Goal: Task Accomplishment & Management: Use online tool/utility

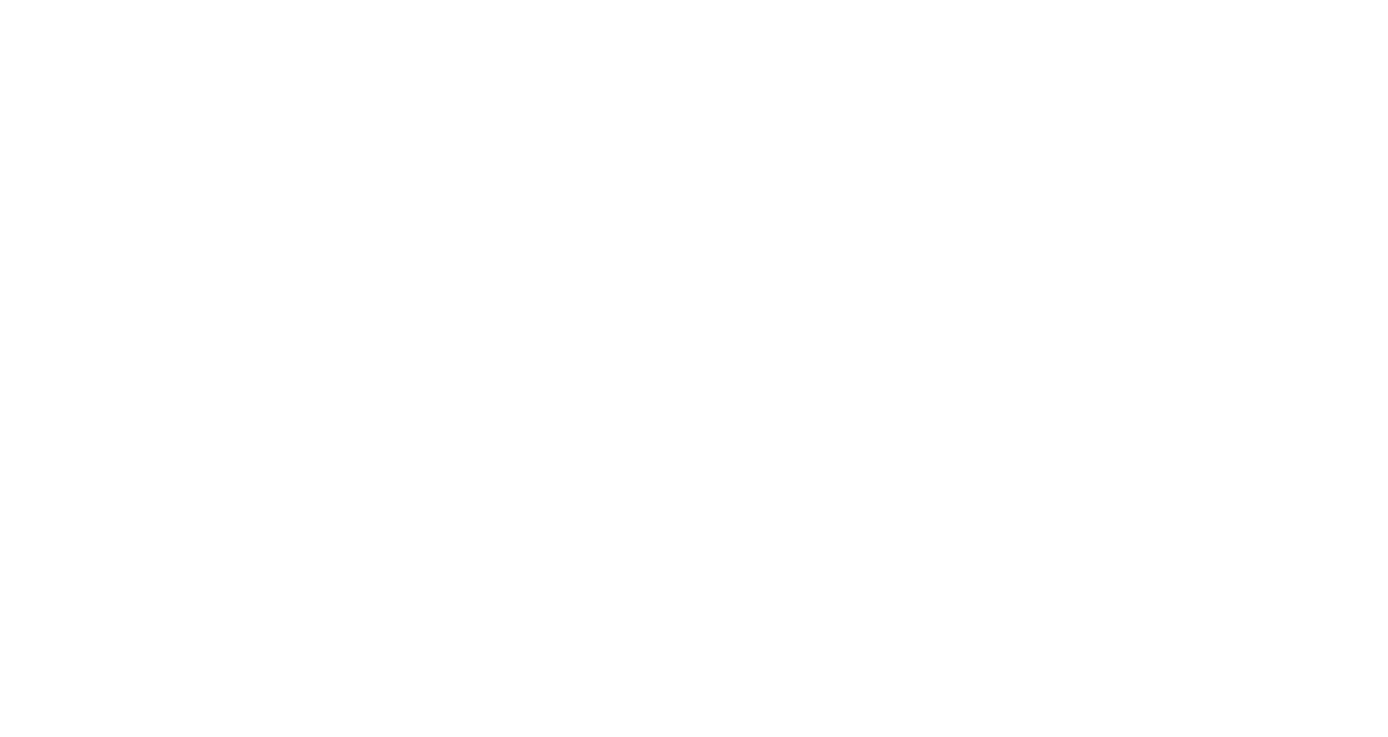
click at [710, 0] on html at bounding box center [694, 0] width 1388 height 0
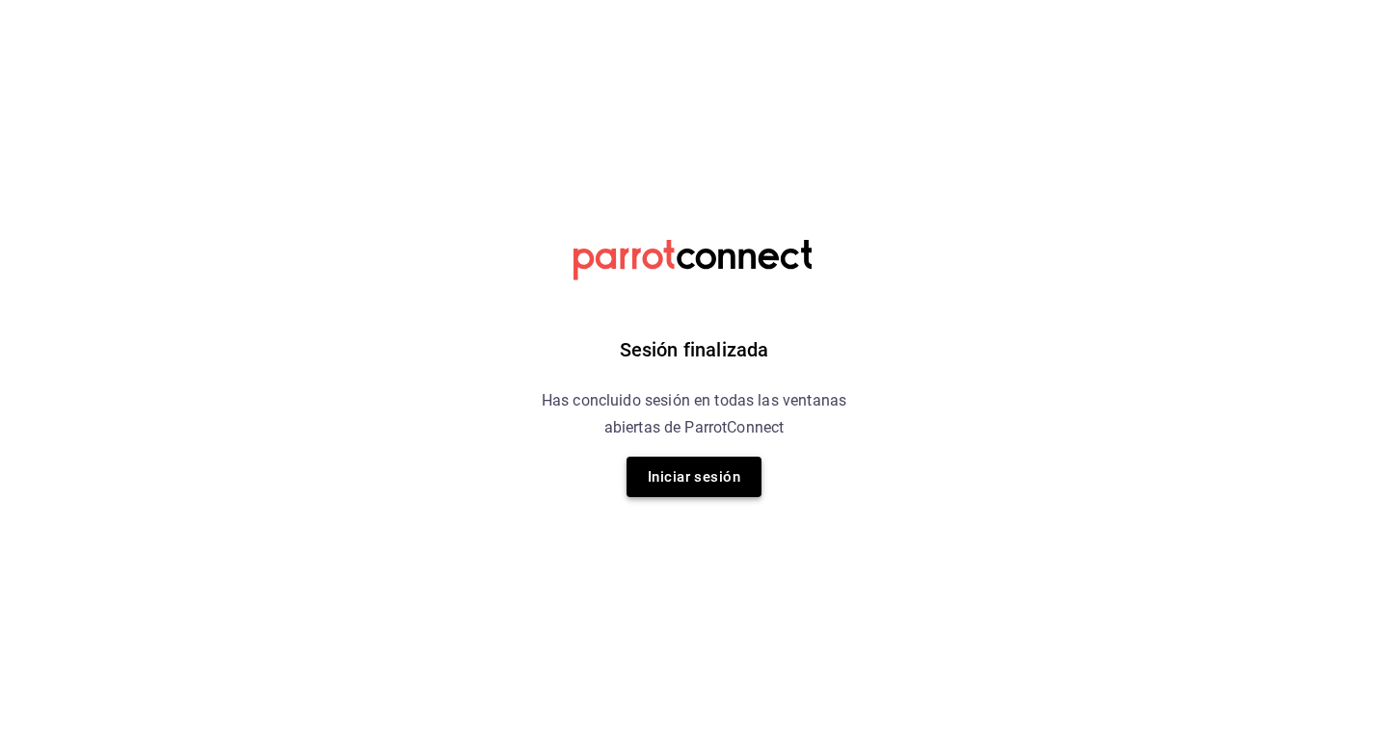
click at [698, 485] on button "Iniciar sesión" at bounding box center [694, 477] width 135 height 40
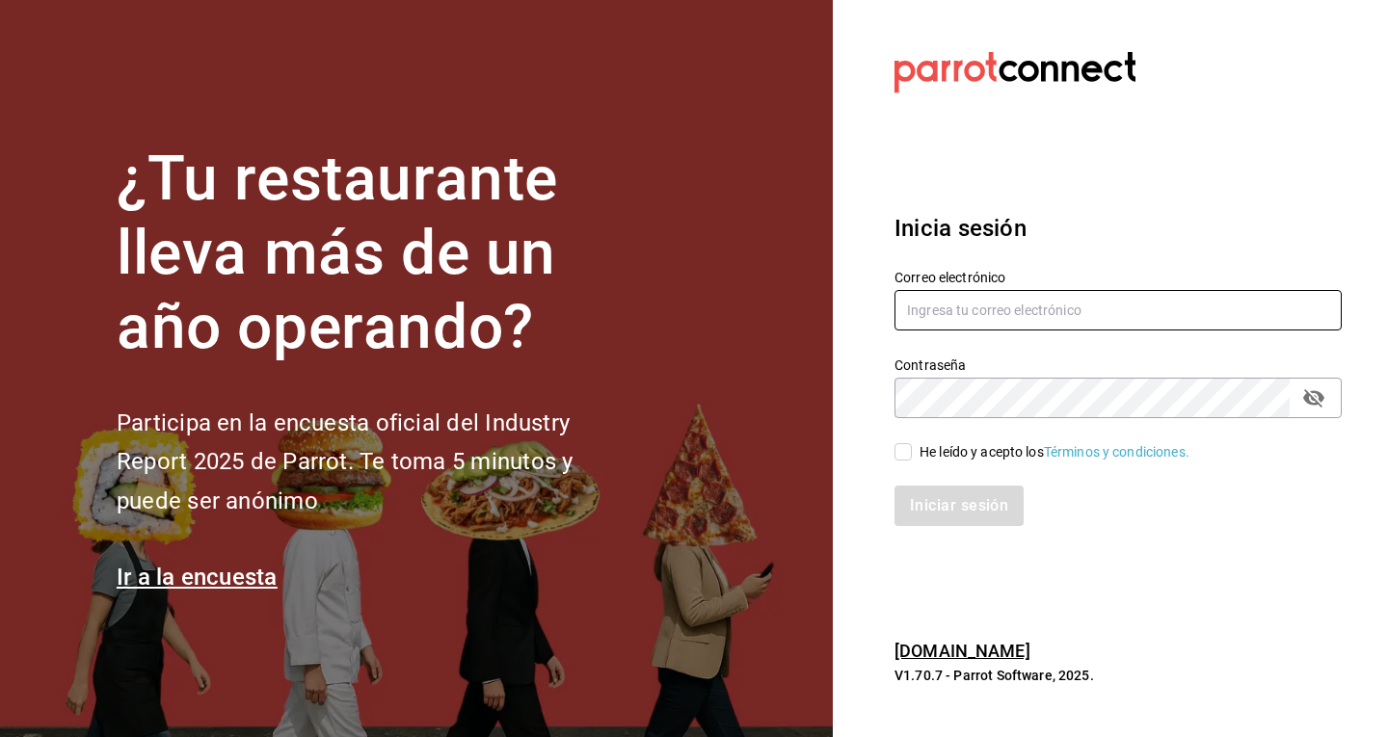
click at [1060, 308] on input "text" at bounding box center [1117, 310] width 447 height 40
click at [924, 458] on div "He leído y acepto los Términos y condiciones." at bounding box center [1055, 452] width 270 height 20
click at [912, 458] on input "He leído y acepto los Términos y condiciones." at bounding box center [902, 451] width 17 height 17
checkbox input "true"
click at [1007, 303] on input "text" at bounding box center [1117, 310] width 447 height 40
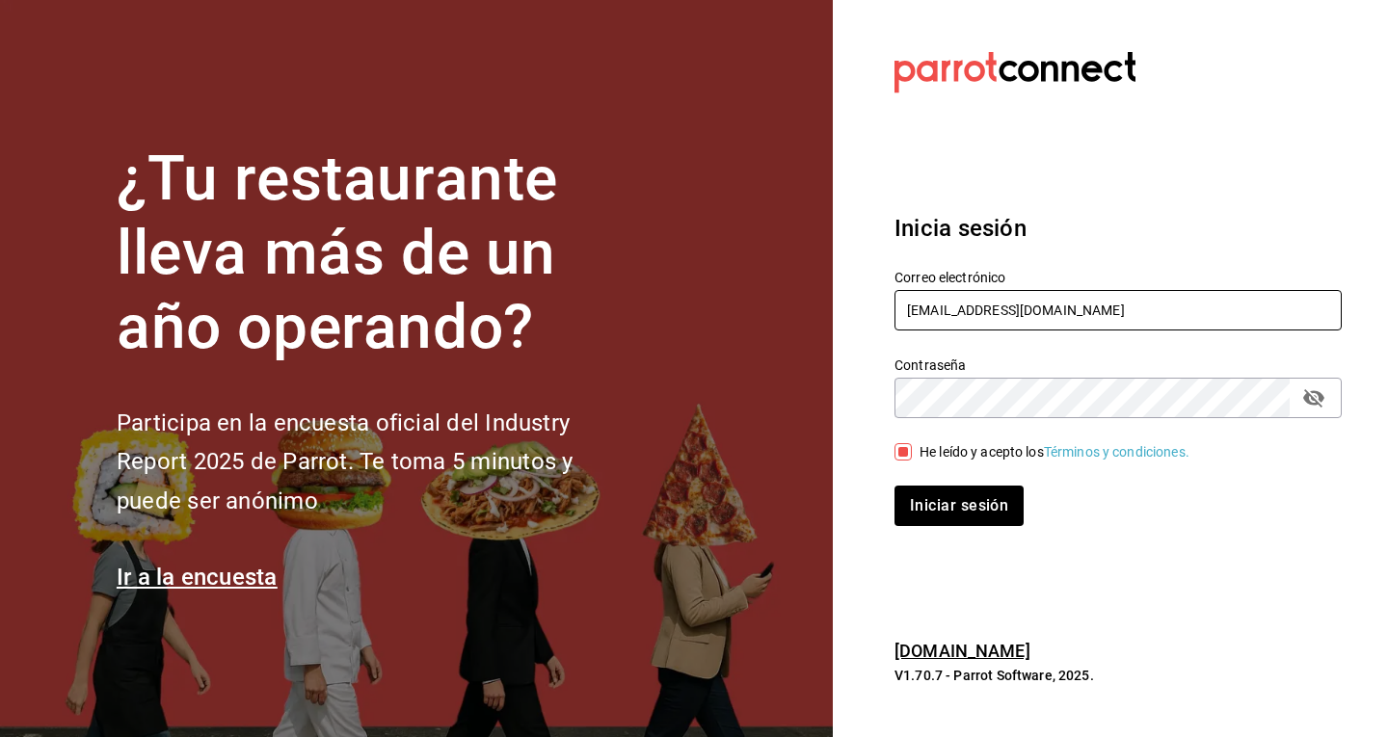
type input "b19coffeebar@gmail.com"
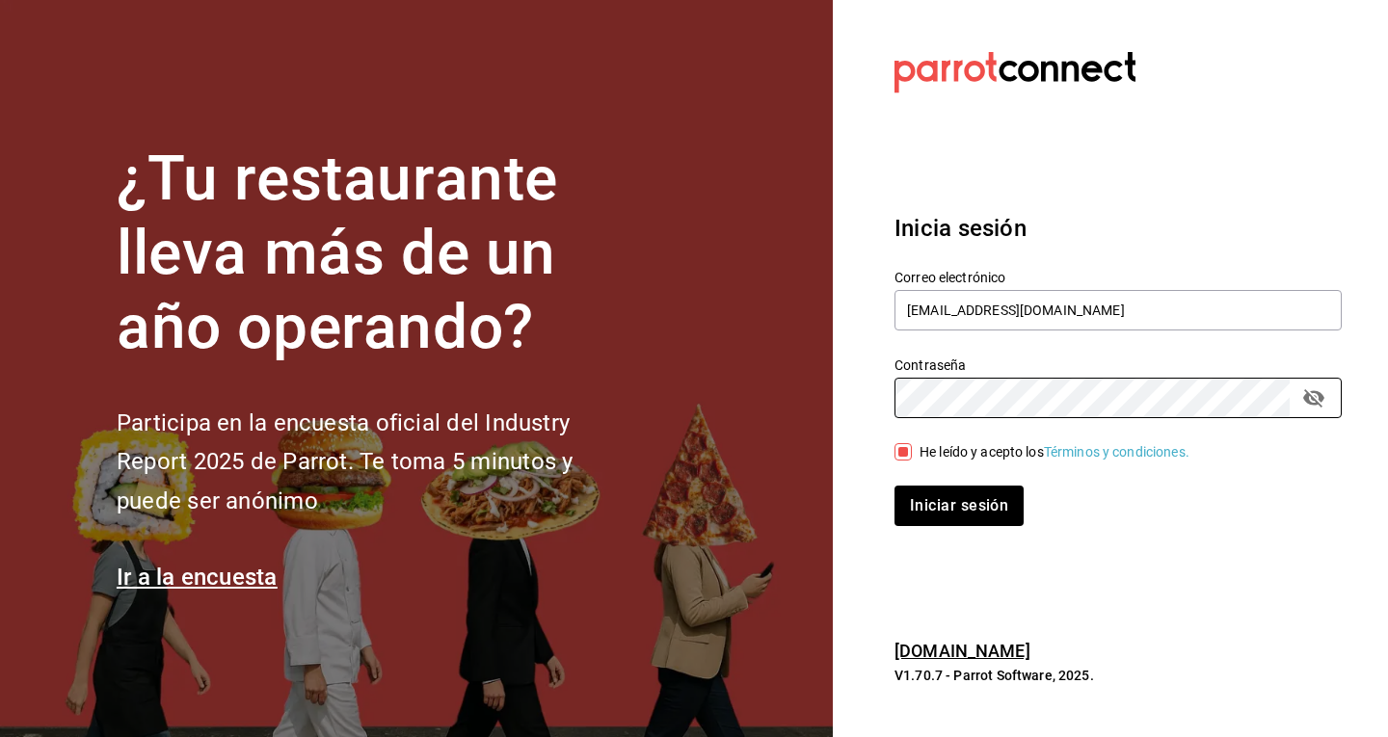
click at [894, 486] on button "Iniciar sesión" at bounding box center [958, 506] width 129 height 40
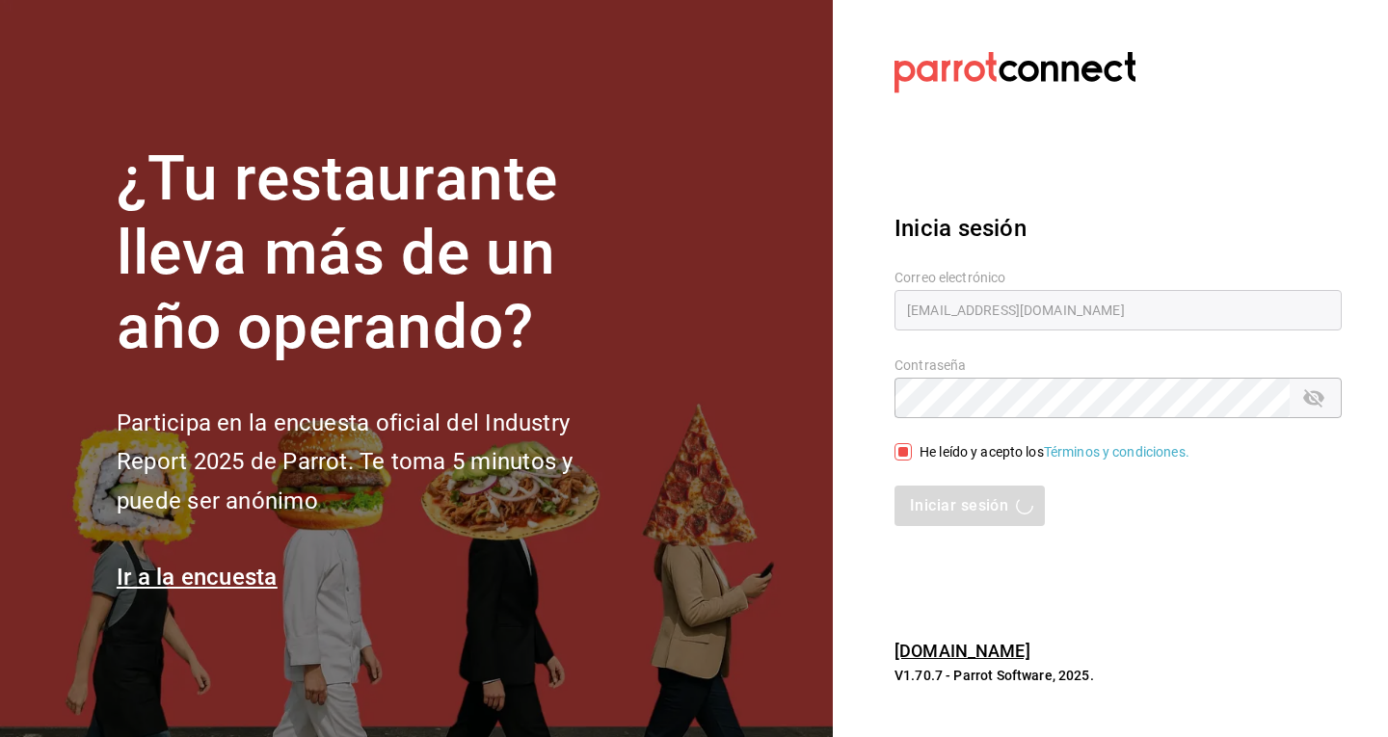
click at [1067, 262] on div "Correo electrónico b19coffeebar@gmail.com" at bounding box center [1106, 290] width 470 height 88
click at [635, 345] on h1 "¿Tu restaurante lleva más de un año operando?" at bounding box center [377, 254] width 520 height 222
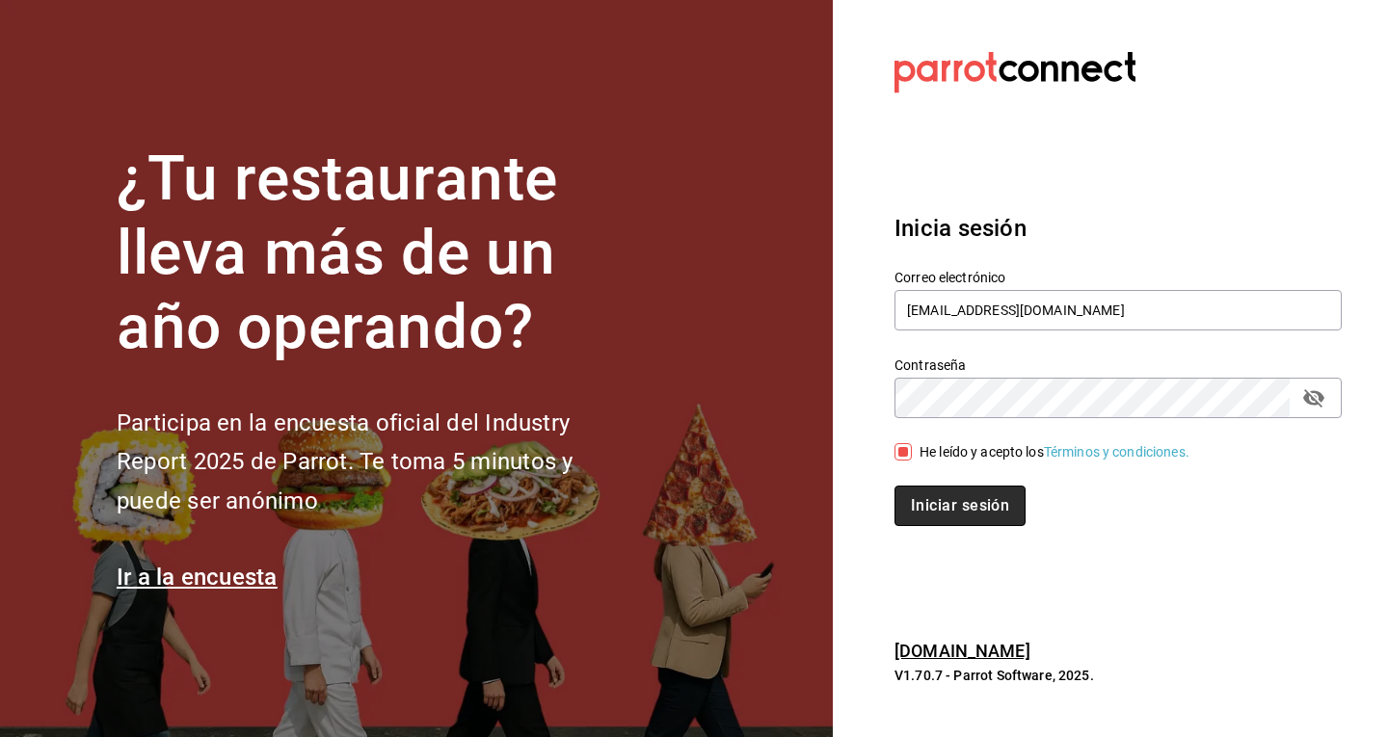
click at [986, 511] on button "Iniciar sesión" at bounding box center [959, 506] width 131 height 40
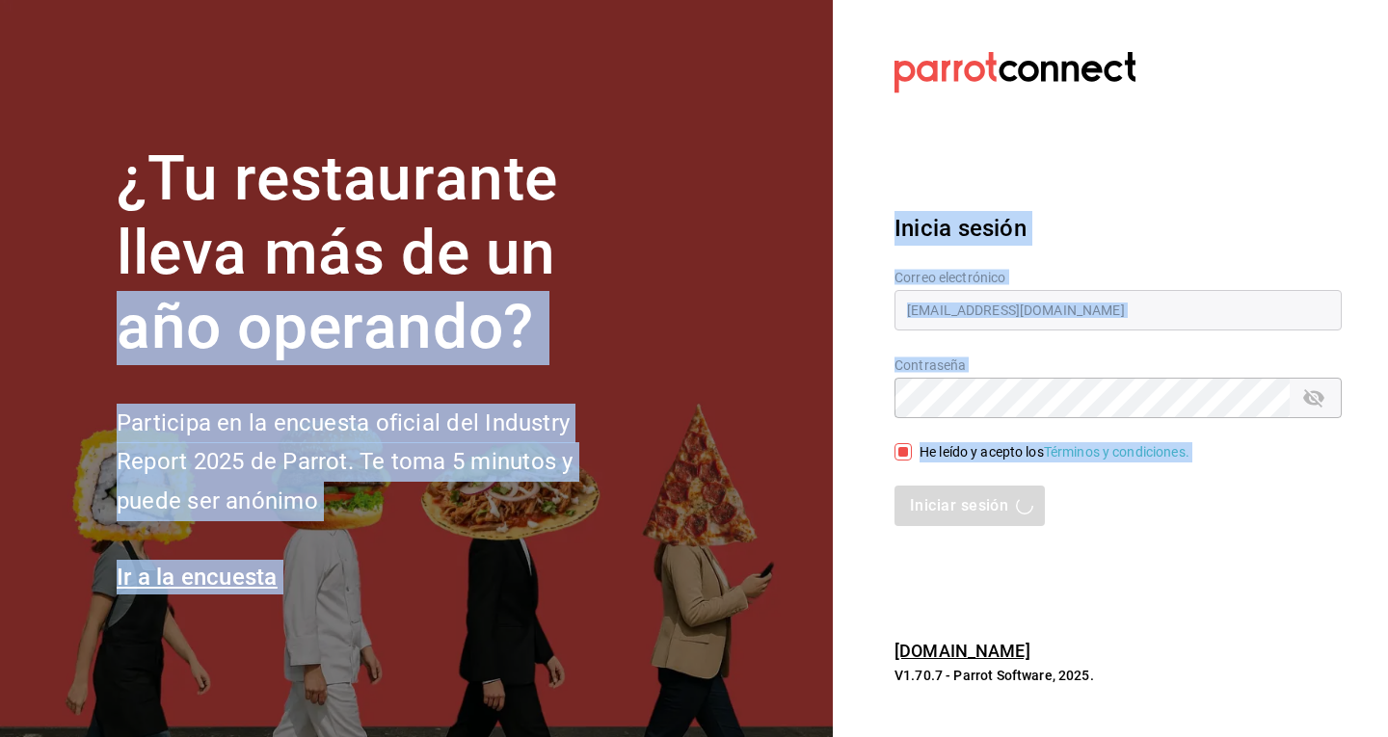
click at [809, 280] on section "¿Tu restaurante lleva más de un año operando? Participa en la encuesta oficial …" at bounding box center [416, 368] width 833 height 737
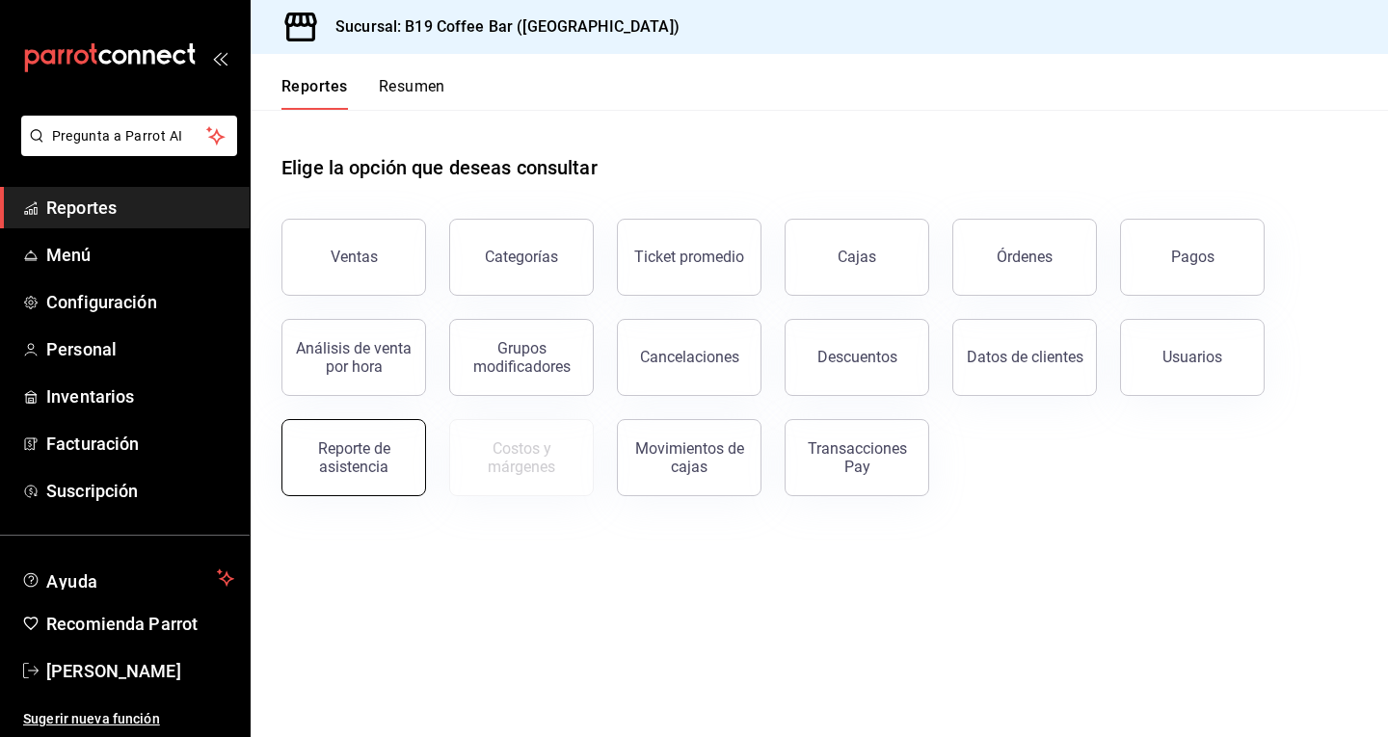
click at [383, 466] on div "Reporte de asistencia" at bounding box center [354, 458] width 120 height 37
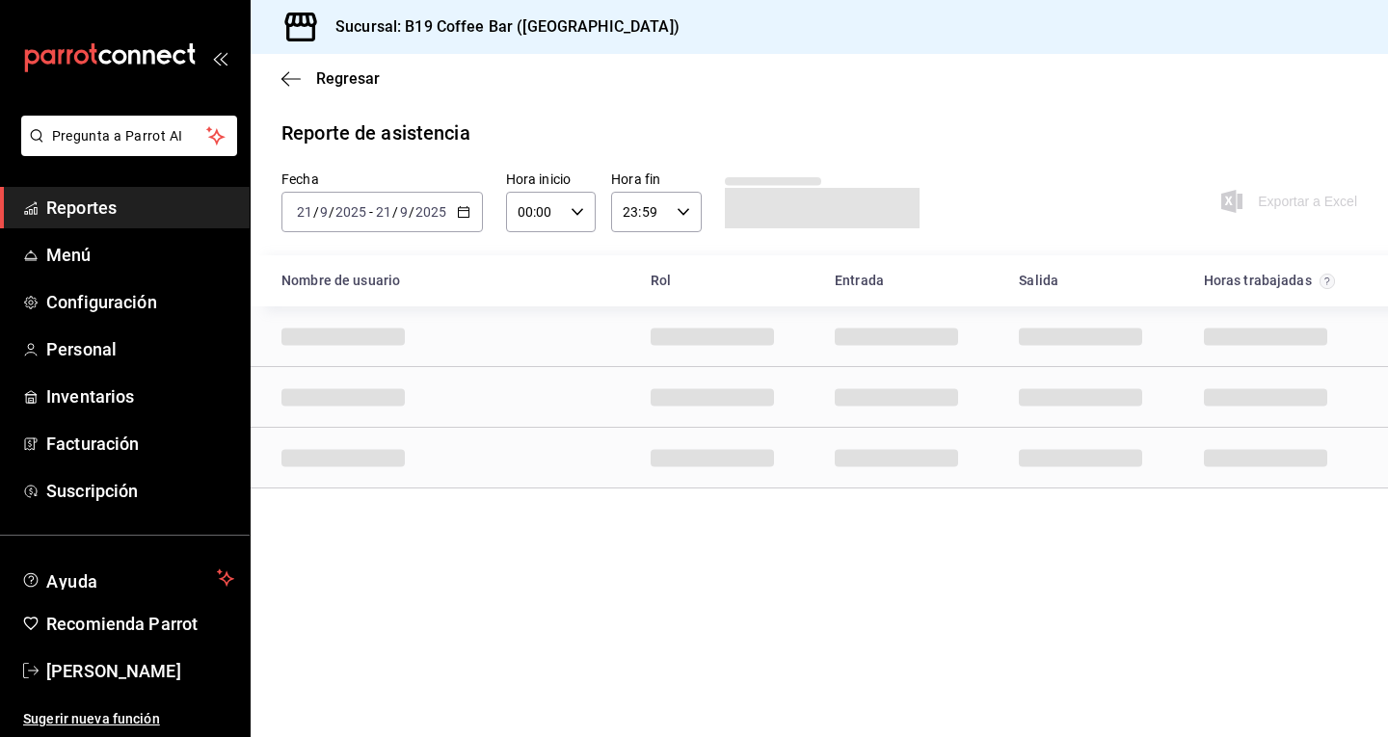
click at [460, 217] on \(Stroke\) "button" at bounding box center [464, 212] width 12 height 11
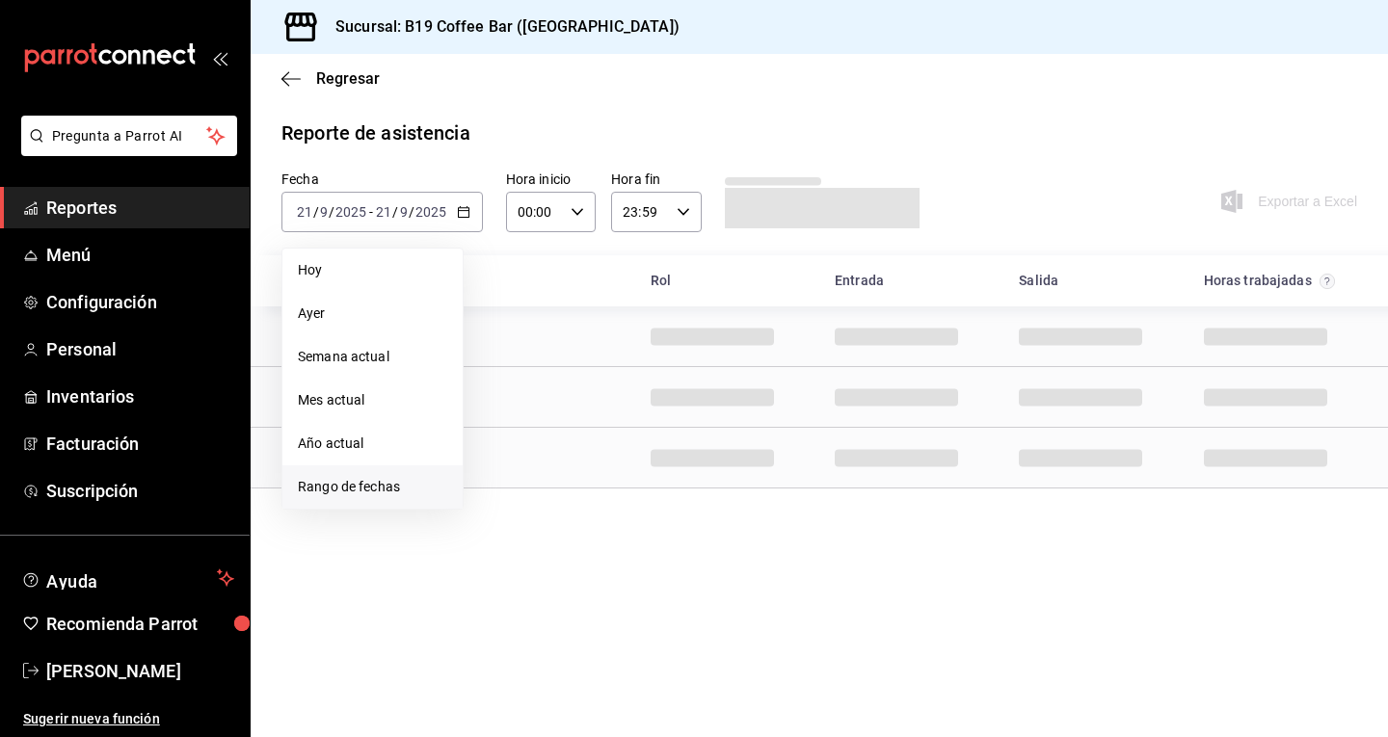
click at [342, 473] on li "Rango de fechas" at bounding box center [372, 487] width 180 height 43
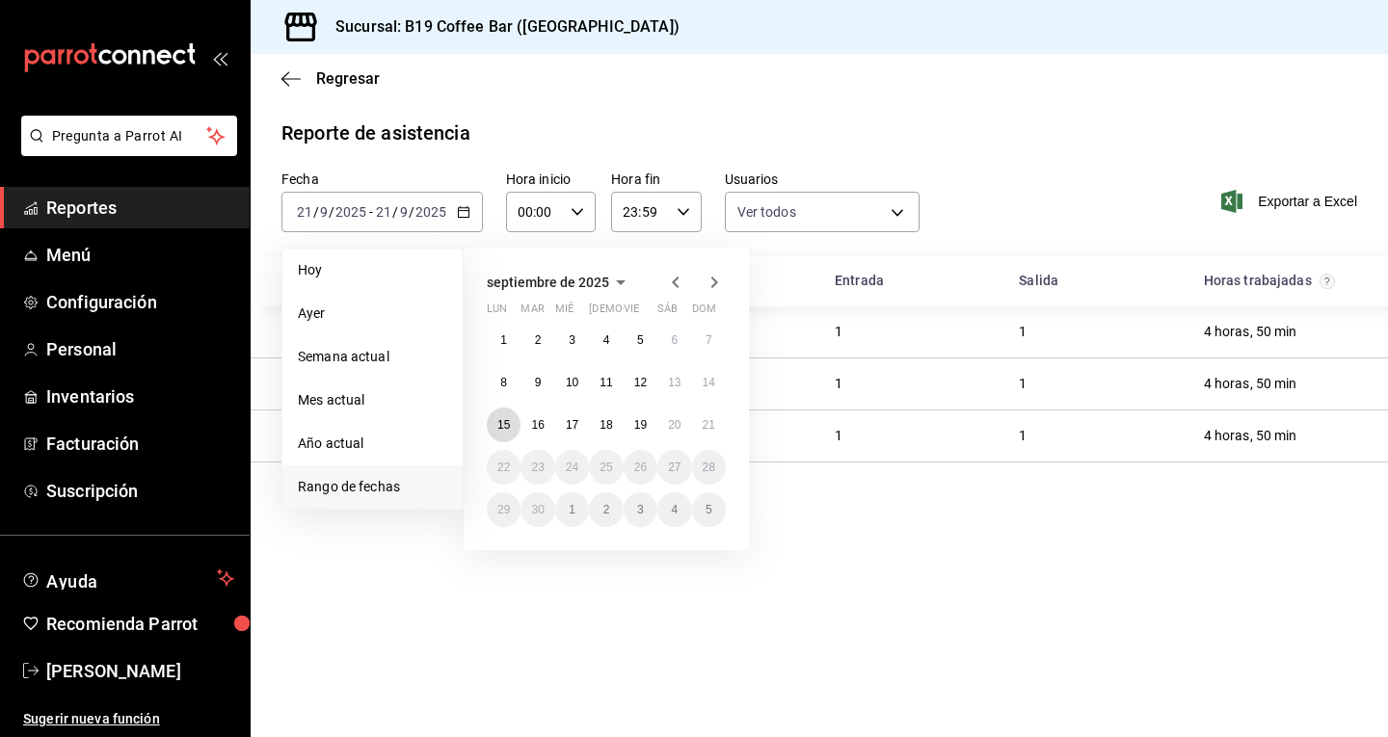
click at [506, 427] on abbr "15" at bounding box center [503, 424] width 13 height 13
click at [711, 428] on abbr "21" at bounding box center [709, 424] width 13 height 13
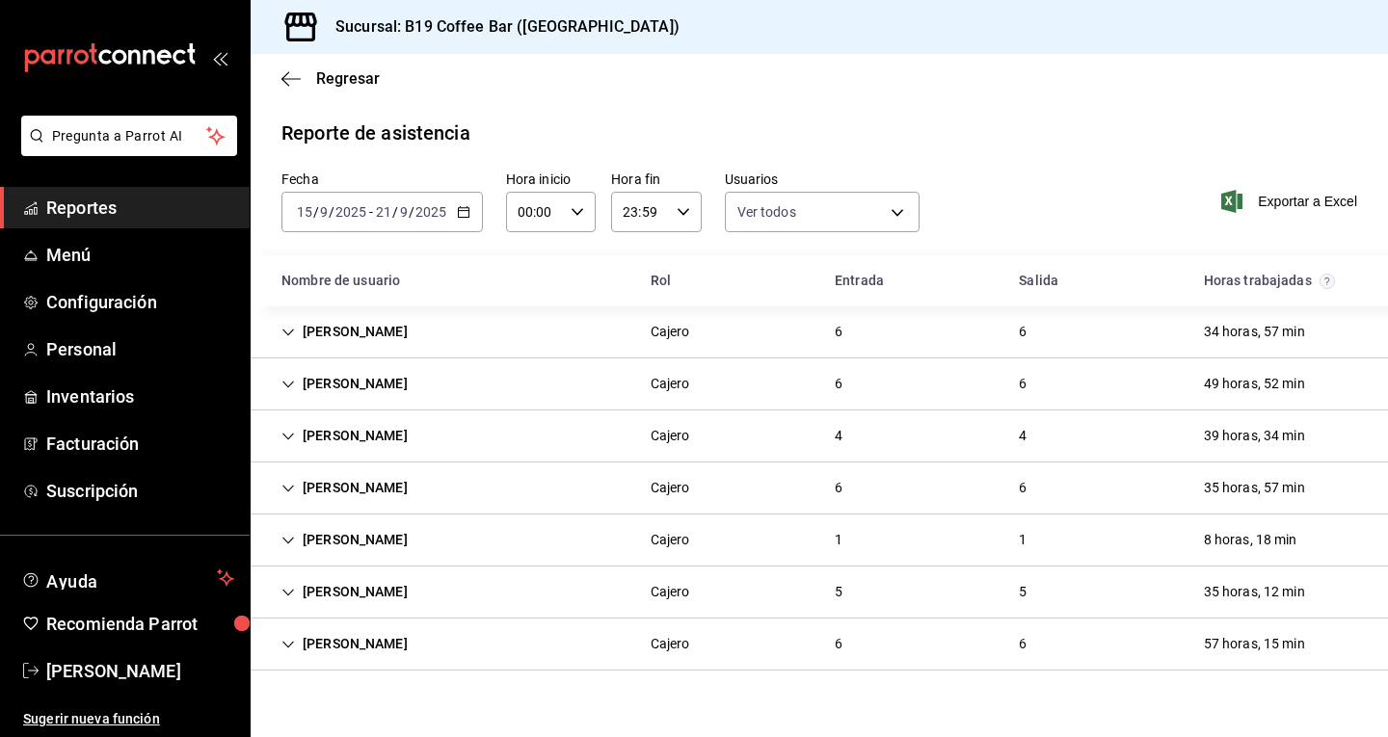
click at [306, 332] on div "[PERSON_NAME]" at bounding box center [344, 332] width 157 height 36
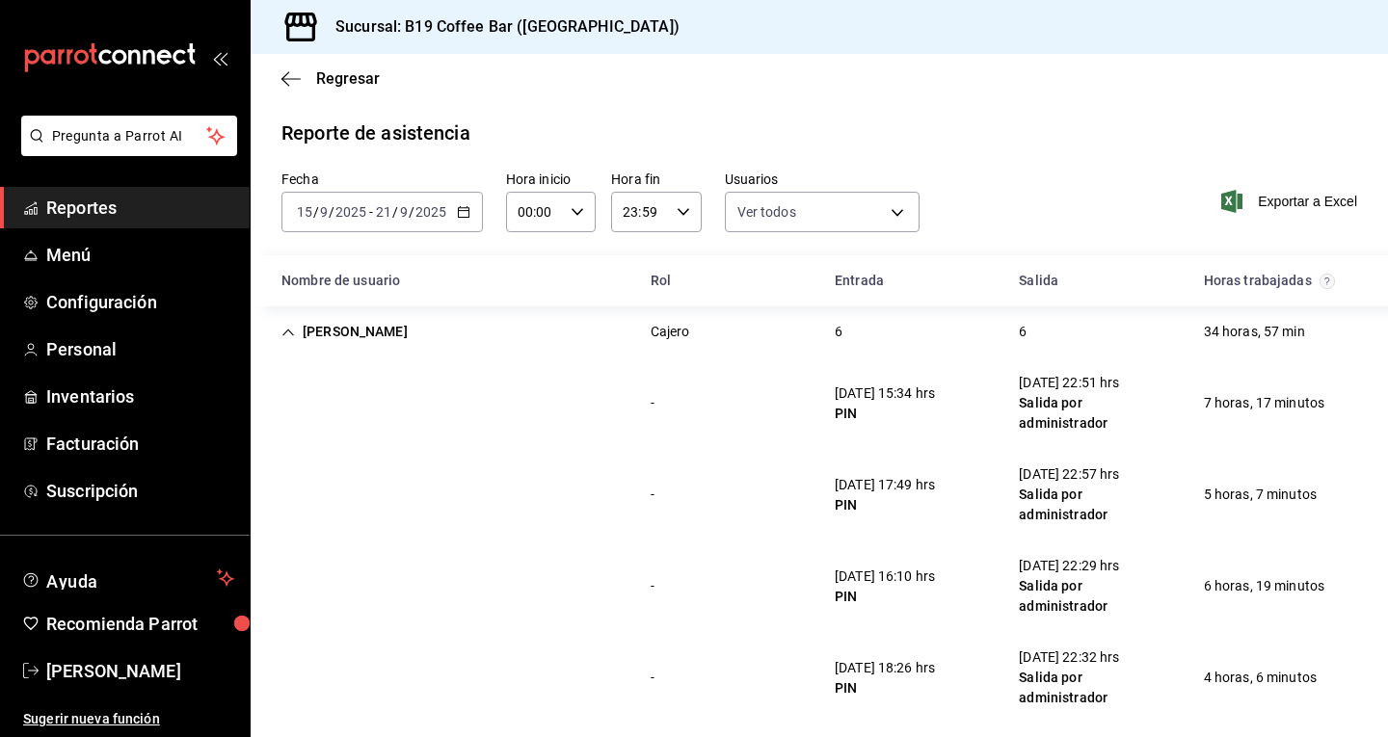
drag, startPoint x: 775, startPoint y: 172, endPoint x: 781, endPoint y: 52, distance: 119.7
click at [781, 52] on div "Sucursal: B19 Coffee Bar ([GEOGRAPHIC_DATA])" at bounding box center [819, 27] width 1137 height 54
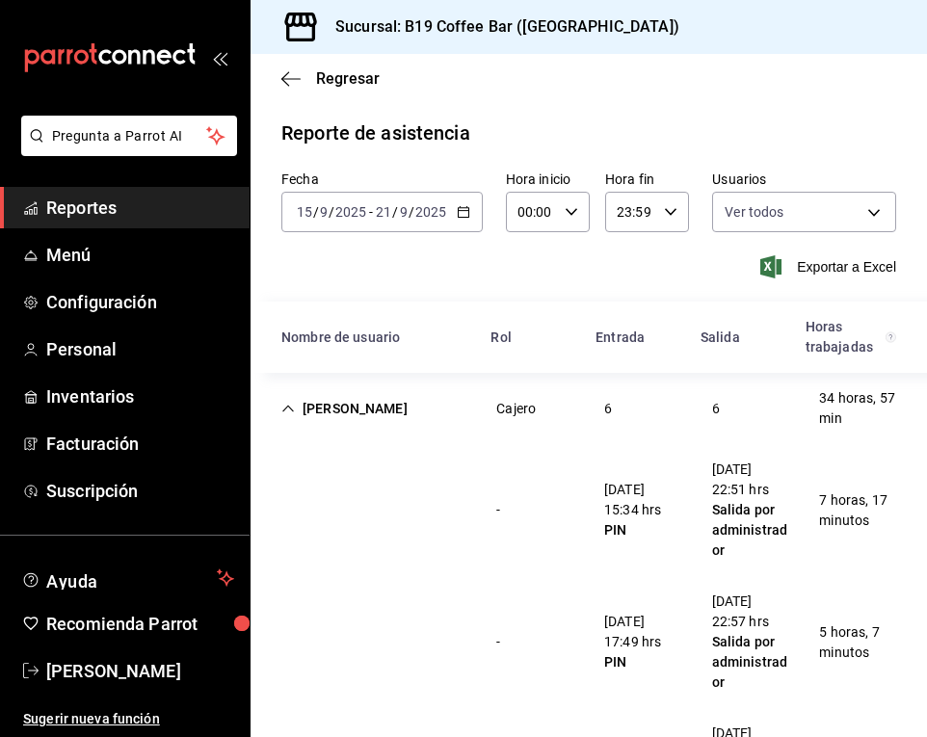
click at [335, 392] on div "[PERSON_NAME]" at bounding box center [344, 409] width 157 height 36
